Goal: Task Accomplishment & Management: Manage account settings

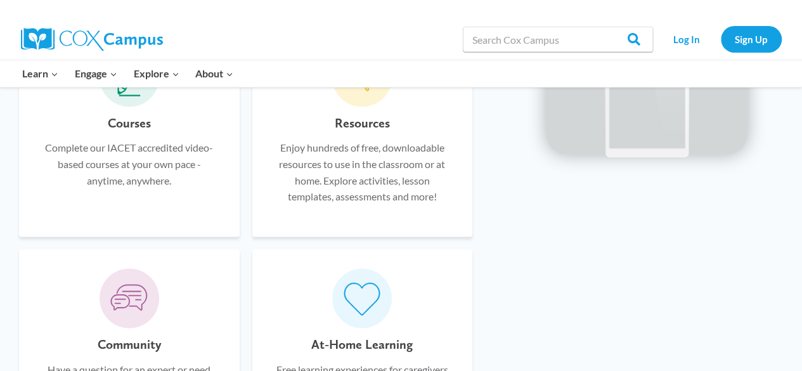
scroll to position [879, 0]
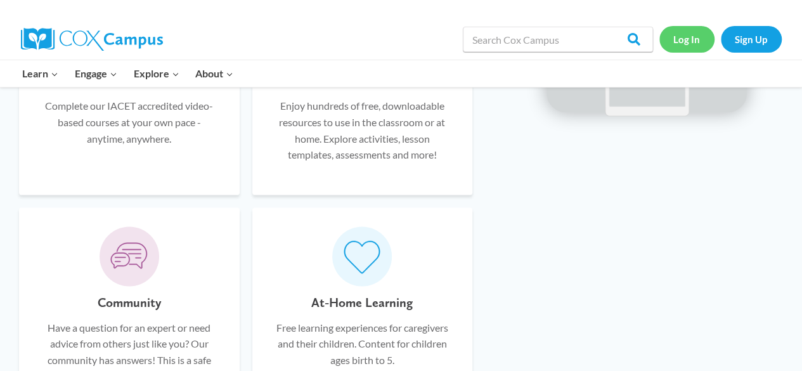
click at [694, 37] on link "Log In" at bounding box center [686, 39] width 55 height 26
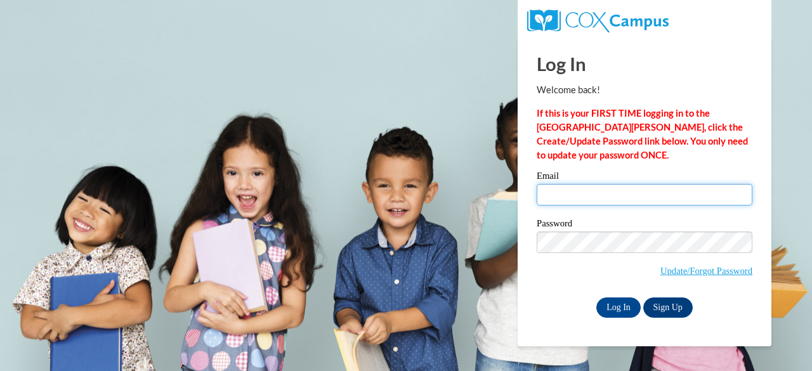
click at [605, 197] on input "Email" at bounding box center [644, 195] width 216 height 22
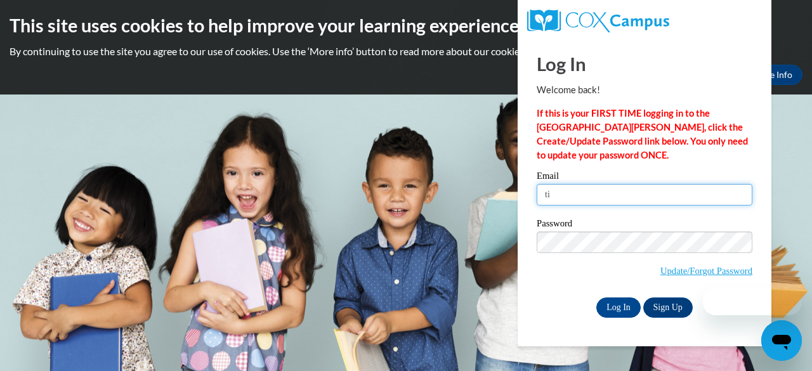
click at [606, 201] on input "ti" at bounding box center [644, 195] width 216 height 22
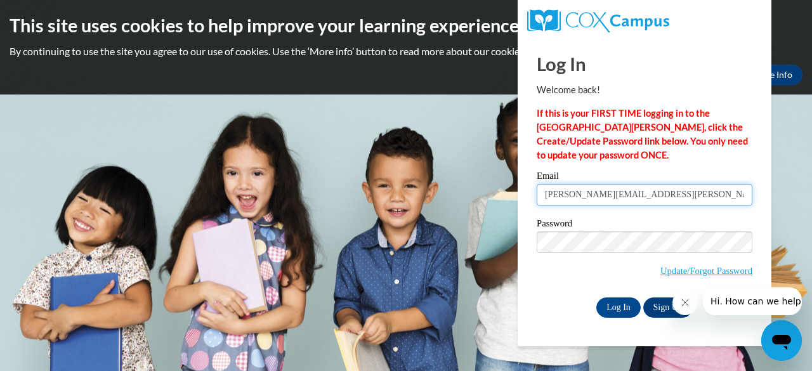
type input "[PERSON_NAME][EMAIL_ADDRESS][PERSON_NAME][DOMAIN_NAME]"
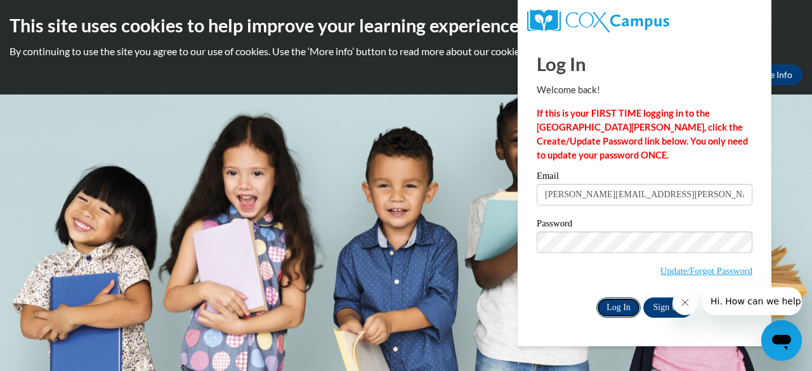
click at [625, 305] on input "Log In" at bounding box center [618, 307] width 44 height 20
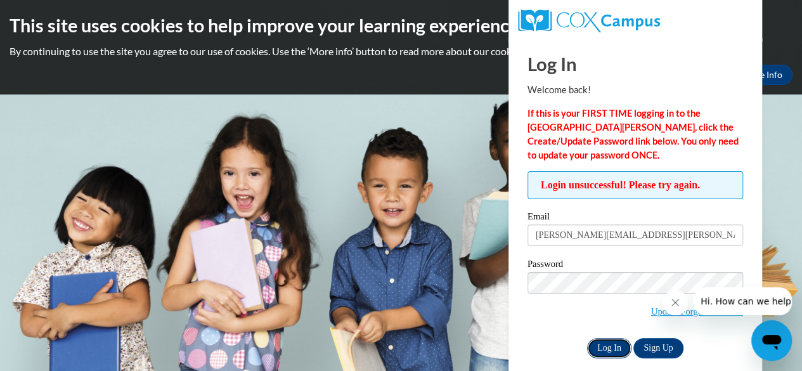
click at [606, 342] on input "Log In" at bounding box center [609, 348] width 44 height 20
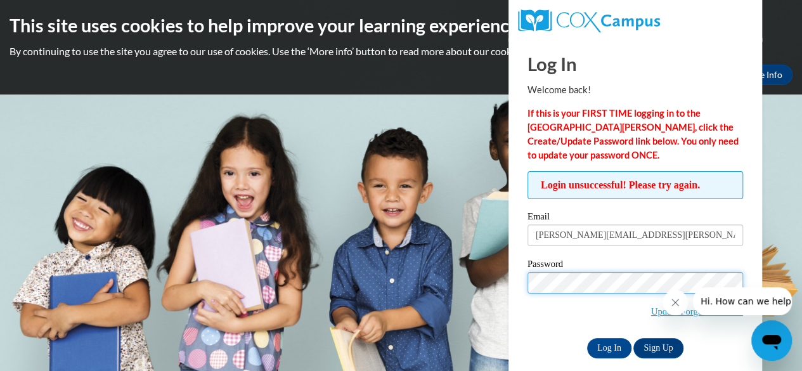
click at [587, 338] on input "Log In" at bounding box center [609, 348] width 44 height 20
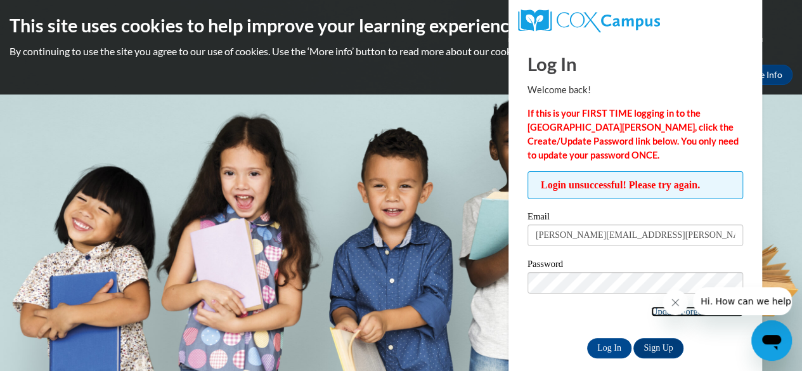
click at [651, 315] on link "Update/Forgot Password" at bounding box center [697, 311] width 92 height 10
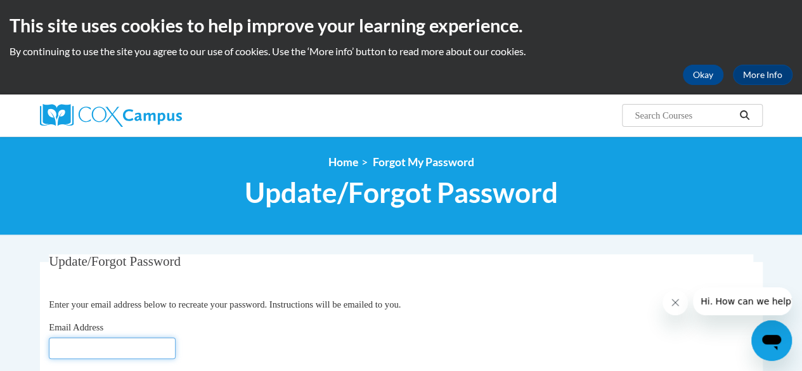
click at [139, 348] on input "Email Address" at bounding box center [112, 348] width 127 height 22
type input "[PERSON_NAME][EMAIL_ADDRESS][PERSON_NAME][DOMAIN_NAME]"
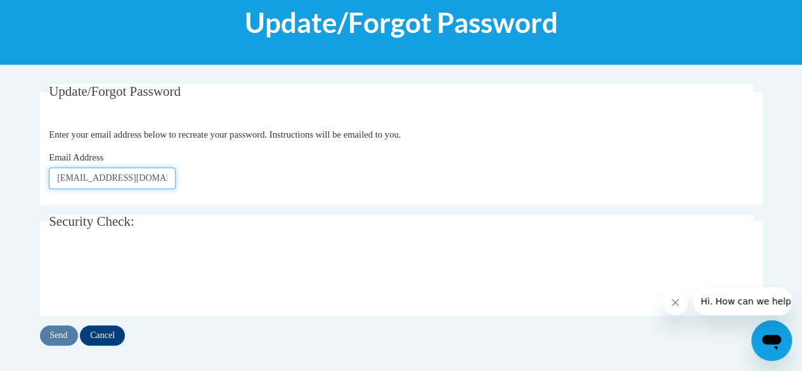
scroll to position [167, 0]
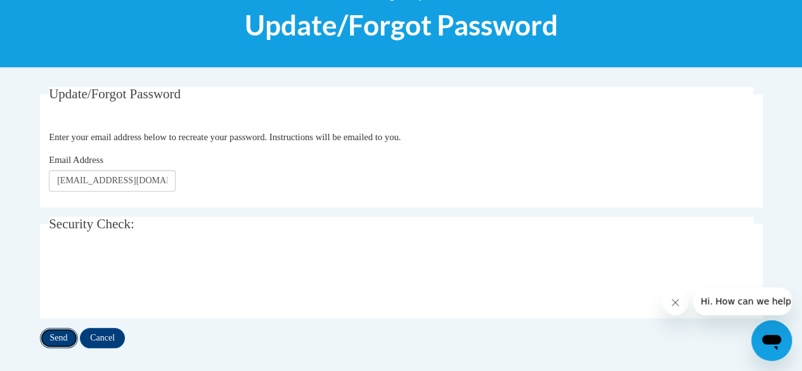
click at [63, 341] on input "Send" at bounding box center [59, 338] width 38 height 20
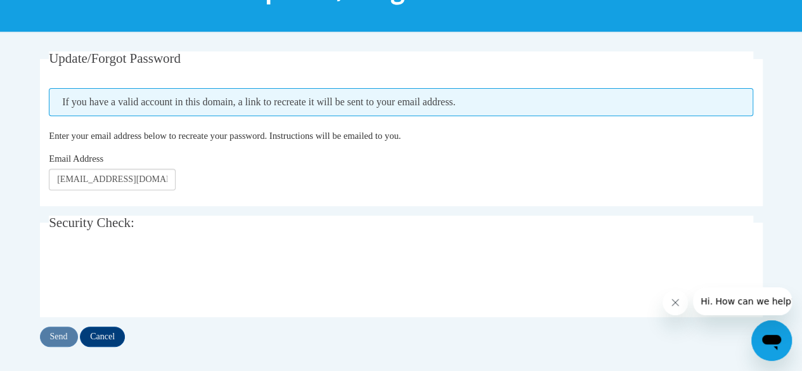
scroll to position [228, 0]
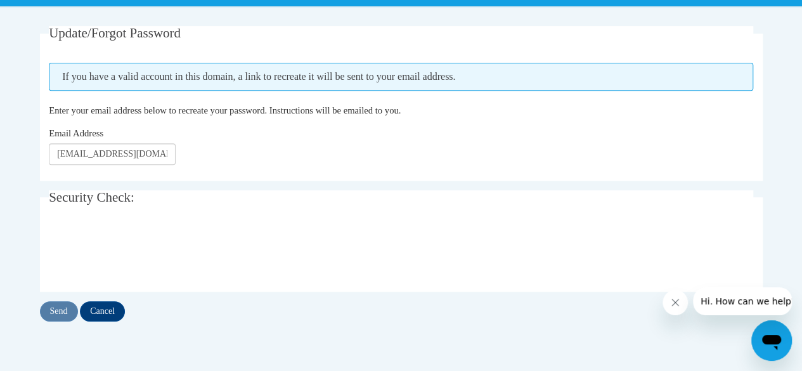
click at [429, 302] on div "Send Cancel" at bounding box center [401, 311] width 723 height 20
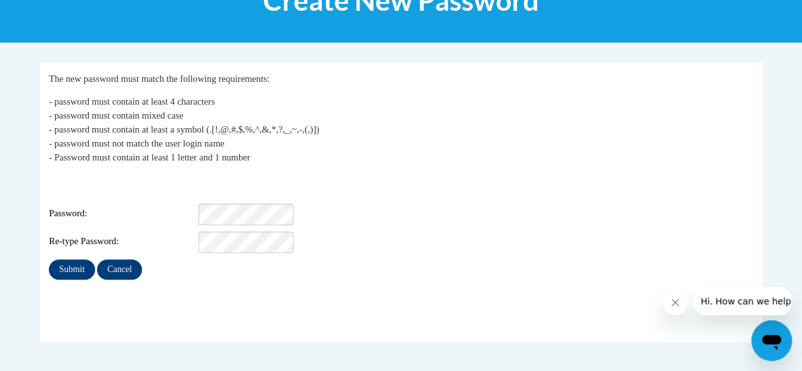
scroll to position [191, 0]
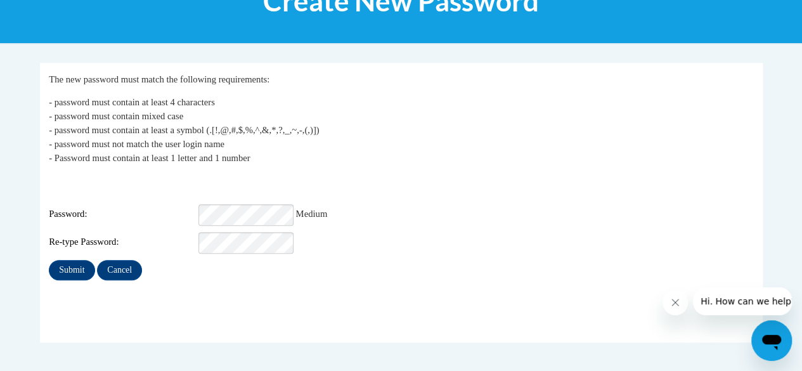
click at [360, 136] on p "- password must contain at least 4 characters - password must contain mixed cas…" at bounding box center [401, 130] width 704 height 70
click at [360, 132] on p "- password must contain at least 4 characters - password must contain mixed cas…" at bounding box center [401, 130] width 704 height 70
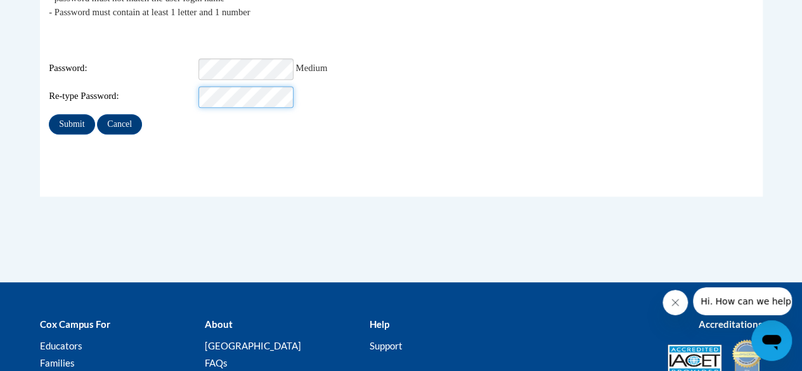
scroll to position [335, 0]
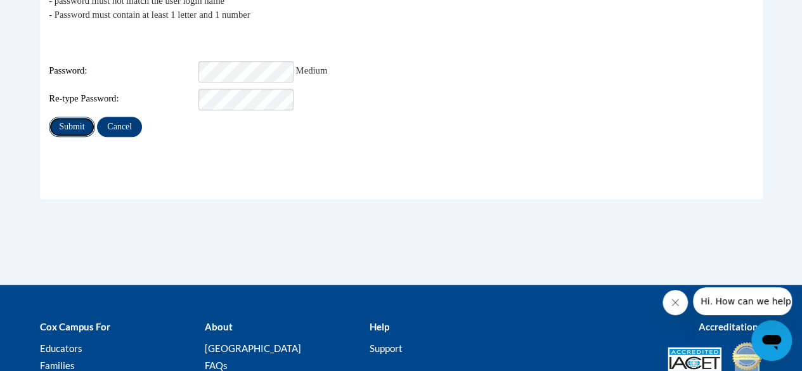
click at [75, 117] on input "Submit" at bounding box center [72, 127] width 46 height 20
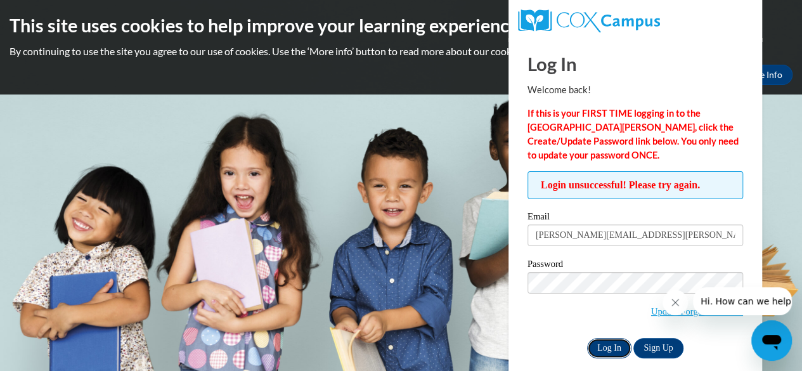
click at [615, 351] on input "Log In" at bounding box center [609, 348] width 44 height 20
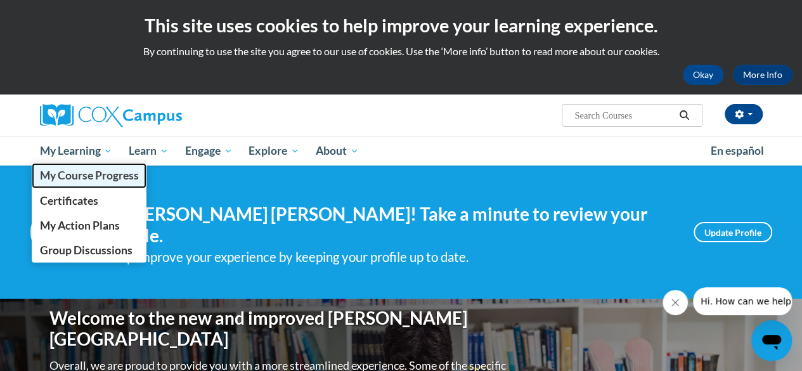
click at [77, 178] on span "My Course Progress" at bounding box center [88, 175] width 99 height 13
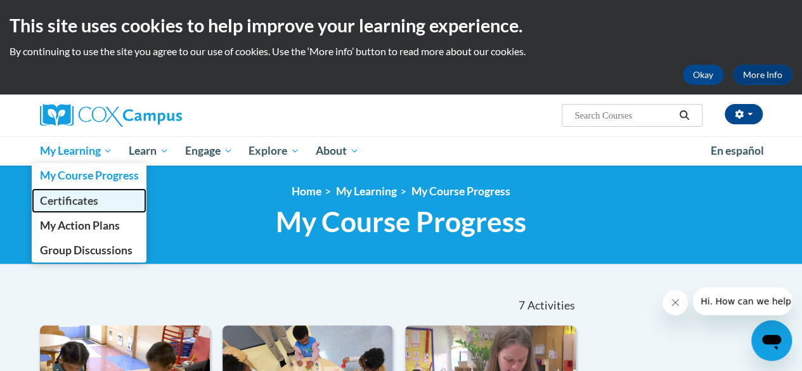
click at [63, 194] on span "Certificates" at bounding box center [68, 200] width 58 height 13
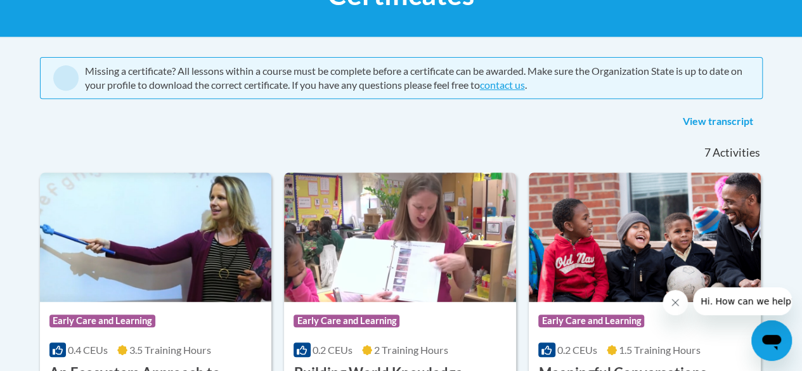
scroll to position [165, 0]
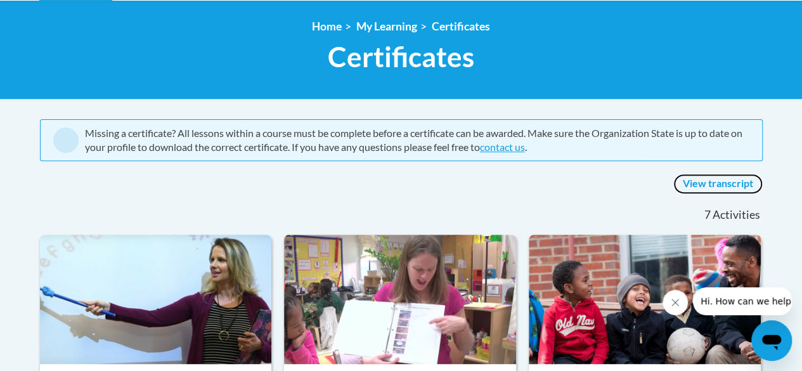
click at [704, 181] on link "View transcript" at bounding box center [717, 184] width 89 height 20
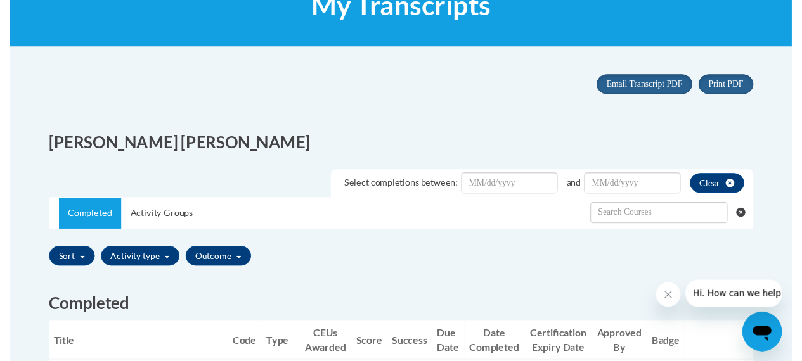
scroll to position [158, 0]
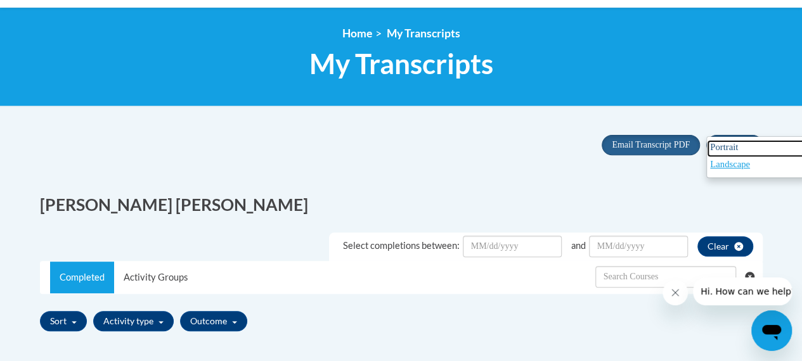
click at [719, 140] on link "Portrait" at bounding box center [757, 148] width 100 height 17
